Goal: Information Seeking & Learning: Learn about a topic

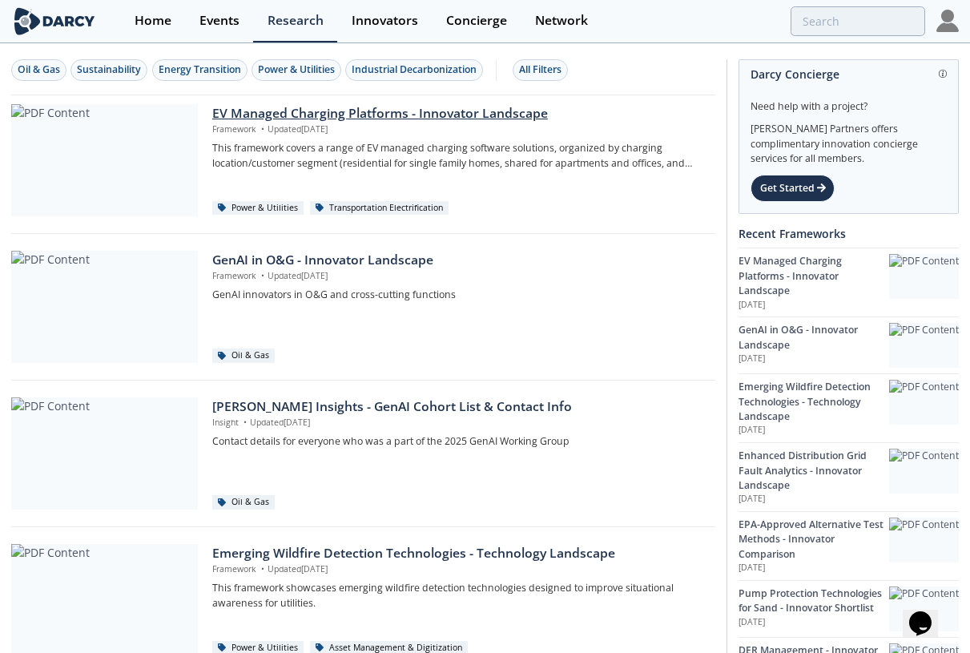
click at [309, 116] on div "EV Managed Charging Platforms - Innovator Landscape" at bounding box center [458, 113] width 492 height 19
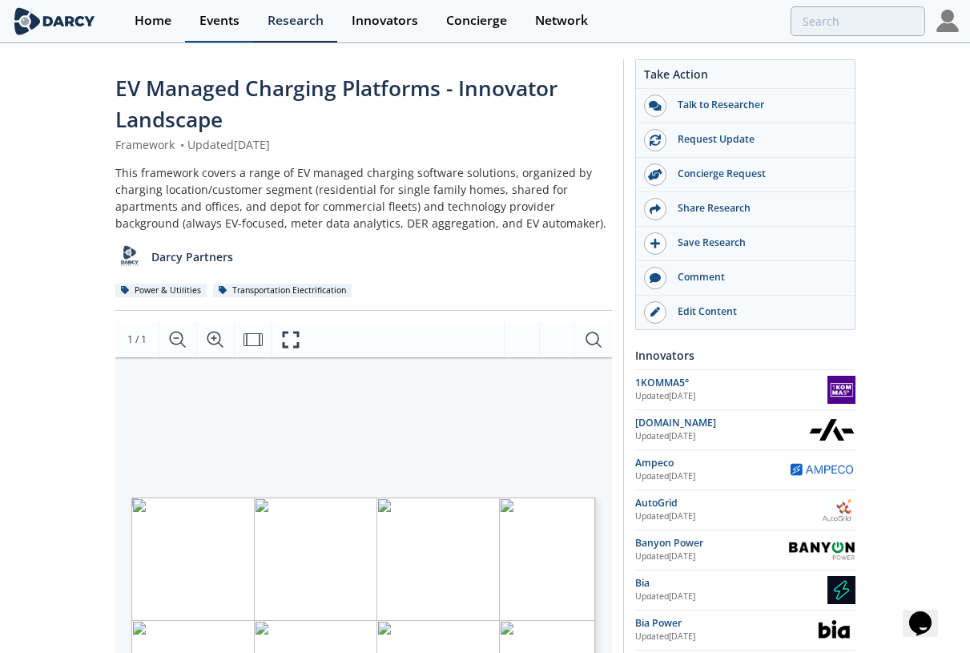
click at [213, 21] on div "Events" at bounding box center [219, 20] width 40 height 13
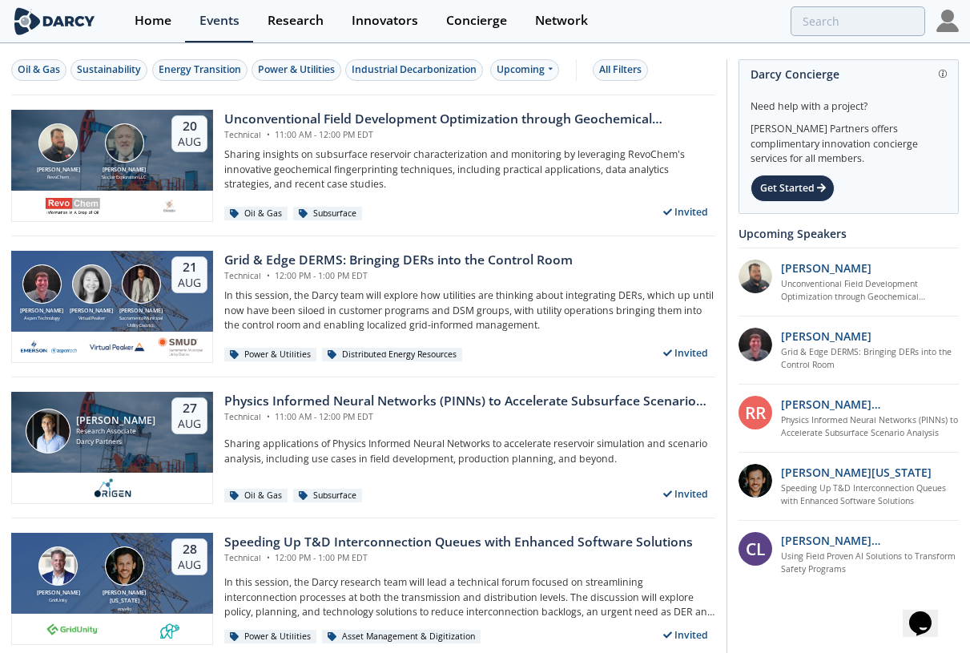
click at [301, 158] on p "Sharing insights on subsurface reservoir characterization and monitoring by lev…" at bounding box center [469, 169] width 491 height 44
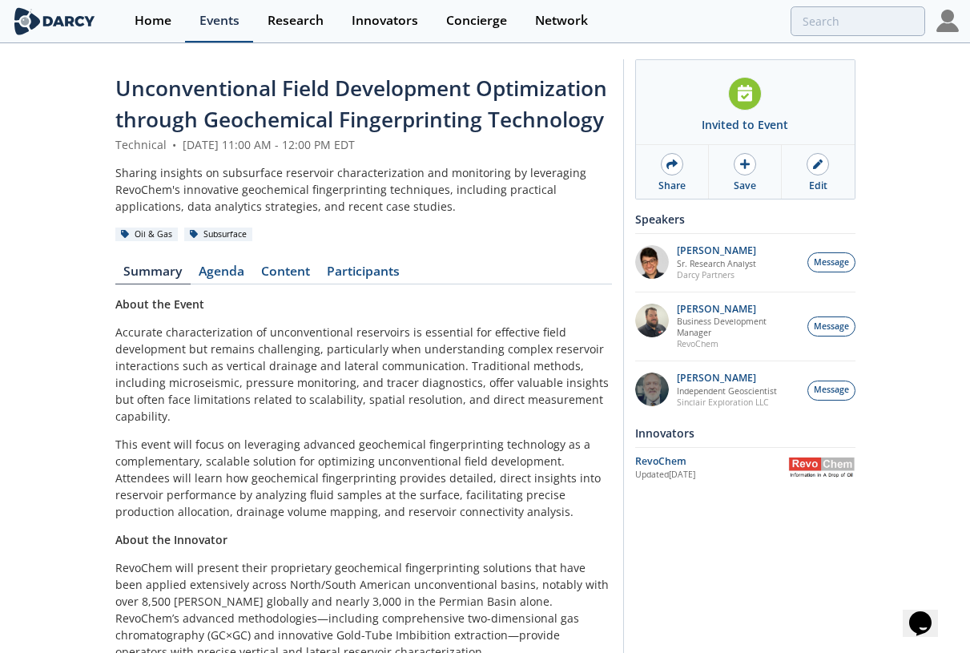
click at [200, 2] on link "Events" at bounding box center [219, 21] width 68 height 42
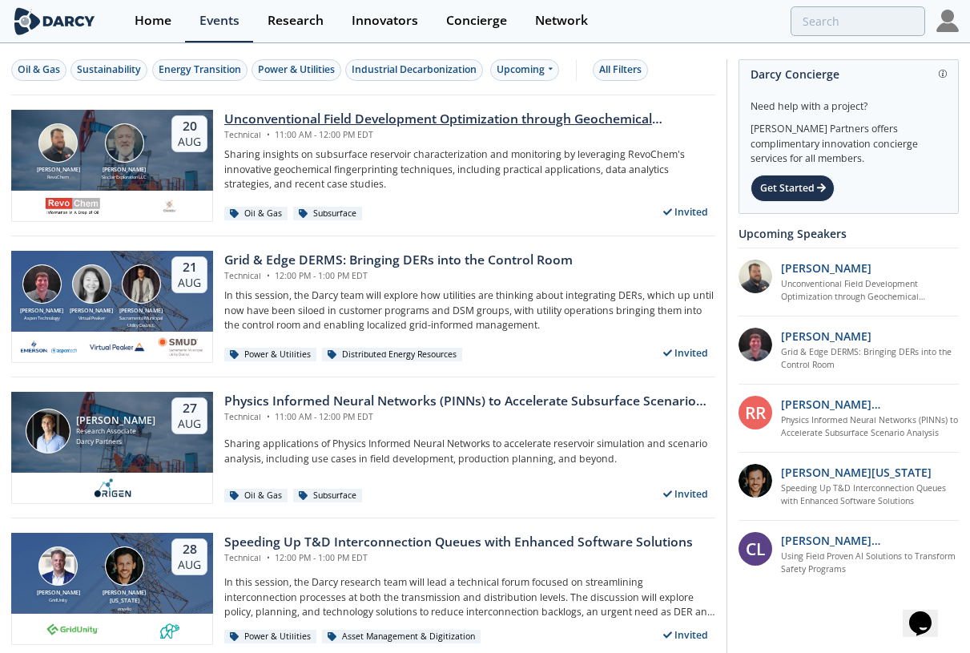
click at [159, 155] on div "Bob Aylsworth RevoChem John Sinclair Sinclair Exploration LLC" at bounding box center [91, 151] width 149 height 57
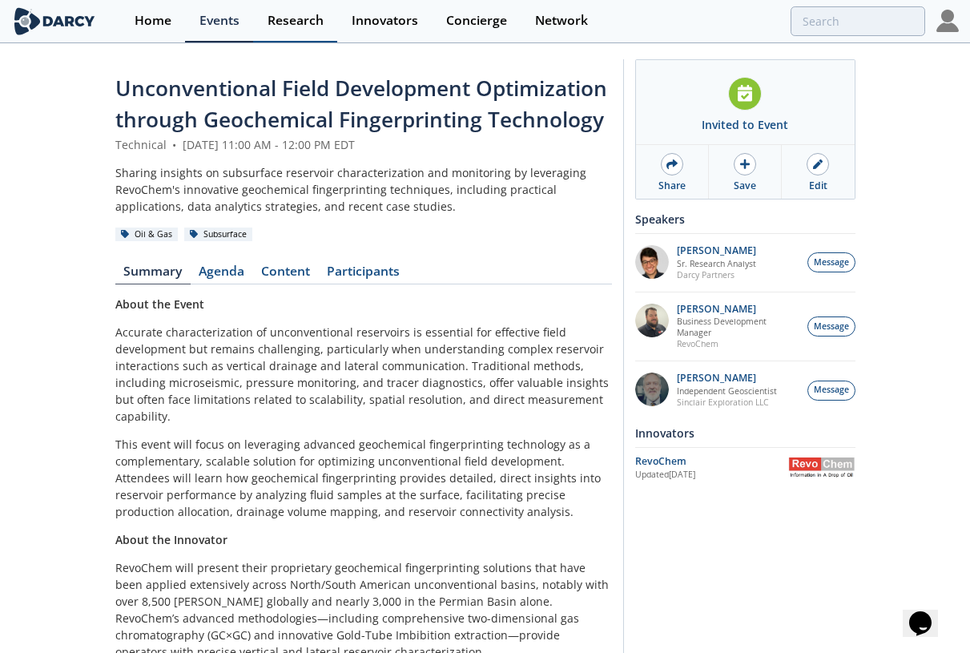
click at [300, 18] on div "Research" at bounding box center [296, 20] width 56 height 13
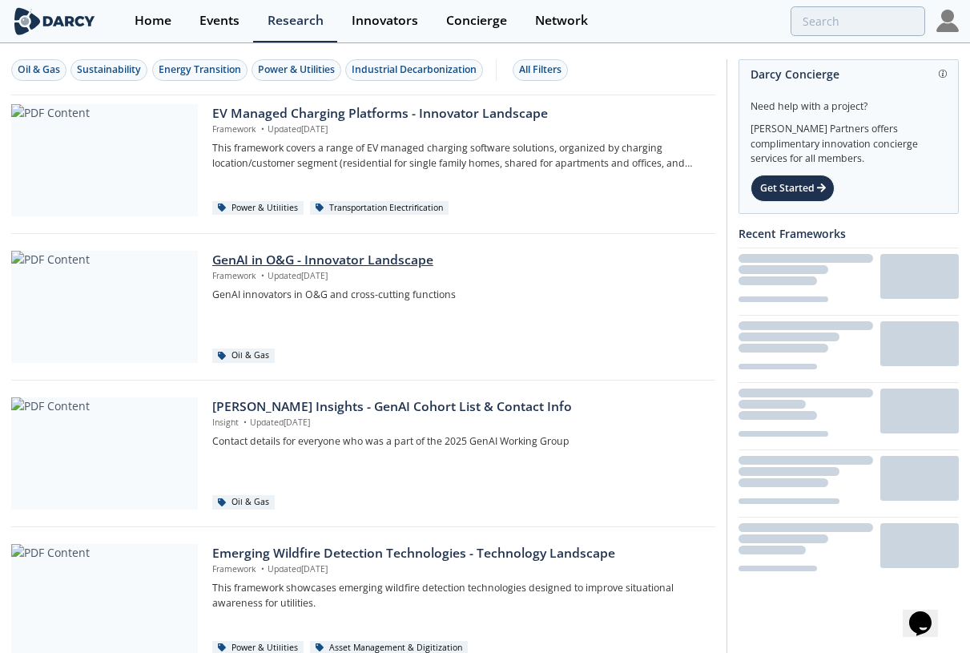
click at [149, 314] on div at bounding box center [104, 307] width 187 height 112
